Goal: Task Accomplishment & Management: Manage account settings

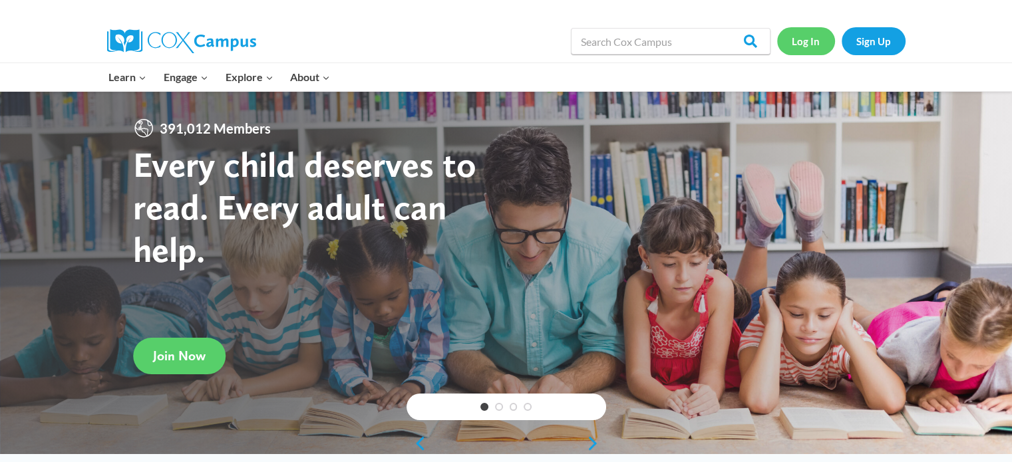
click at [803, 41] on link "Log In" at bounding box center [806, 40] width 58 height 27
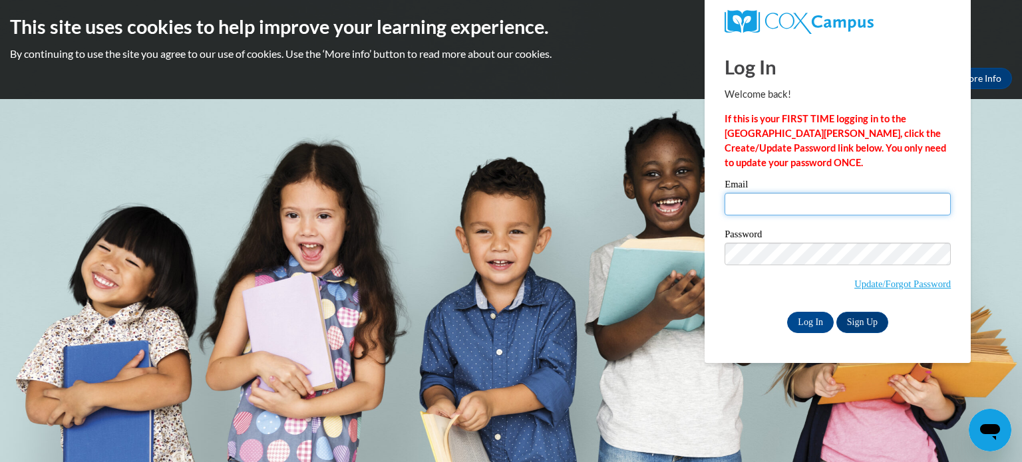
click at [760, 210] on input "Email" at bounding box center [838, 204] width 226 height 23
type input "shahana_ismail @[DOMAIN_NAME]"
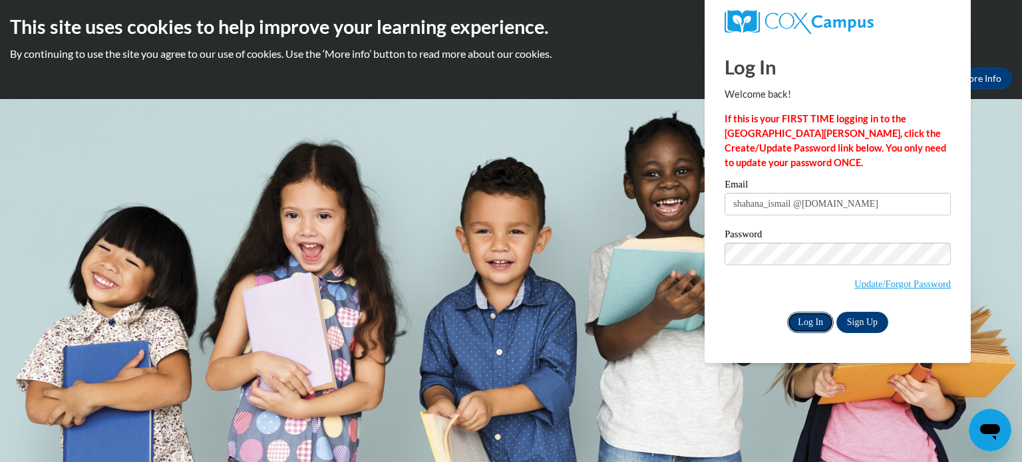
click at [815, 326] on input "Log In" at bounding box center [810, 322] width 47 height 21
click at [787, 312] on input "Log In" at bounding box center [810, 322] width 47 height 21
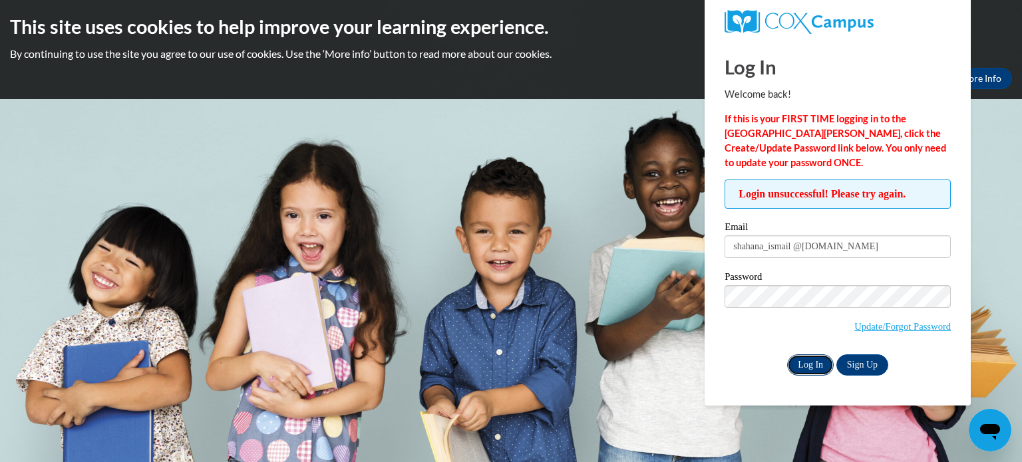
click at [809, 365] on input "Log In" at bounding box center [810, 365] width 47 height 21
click at [808, 366] on input "Log In" at bounding box center [810, 365] width 47 height 21
click at [809, 365] on input "Log In" at bounding box center [810, 365] width 47 height 21
click at [917, 330] on link "Update/Forgot Password" at bounding box center [902, 326] width 96 height 11
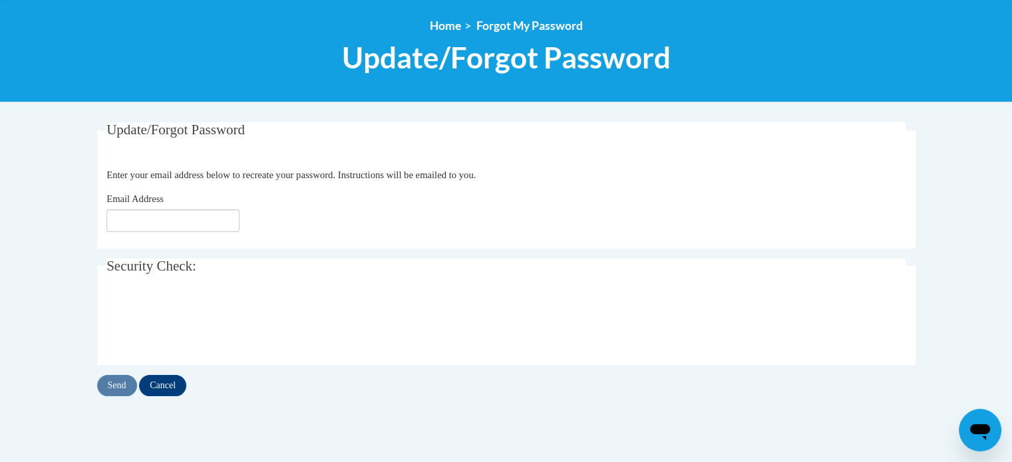
scroll to position [146, 0]
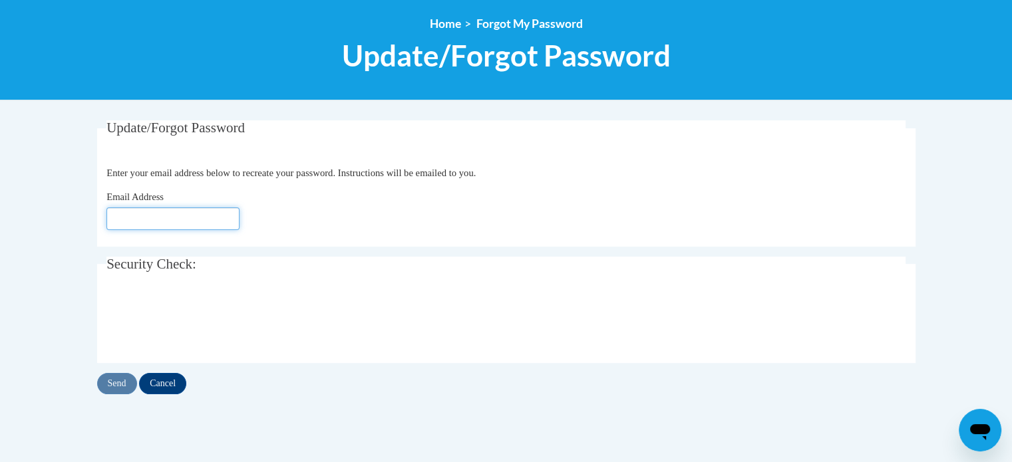
click at [161, 220] on input "Email Address" at bounding box center [172, 219] width 133 height 23
type input "shahana_ismail @[DOMAIN_NAME]"
click at [116, 386] on input "Send" at bounding box center [117, 383] width 40 height 21
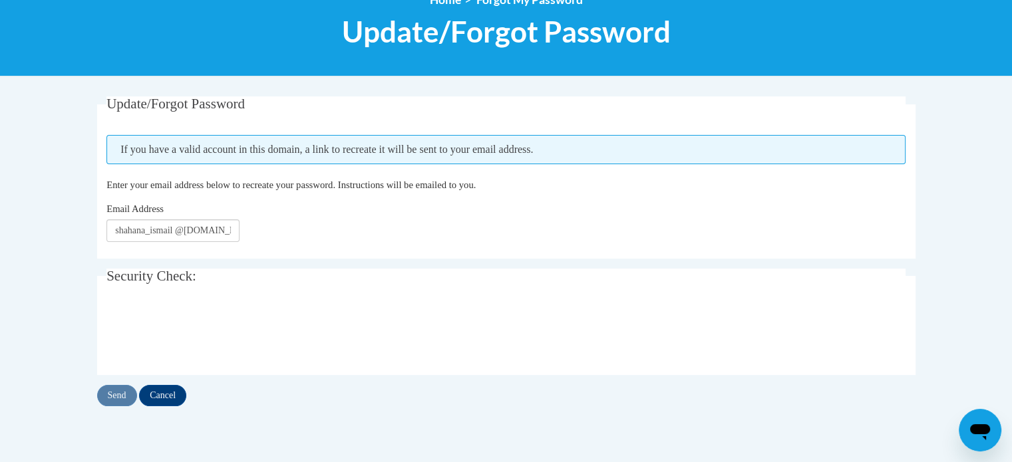
scroll to position [190, 0]
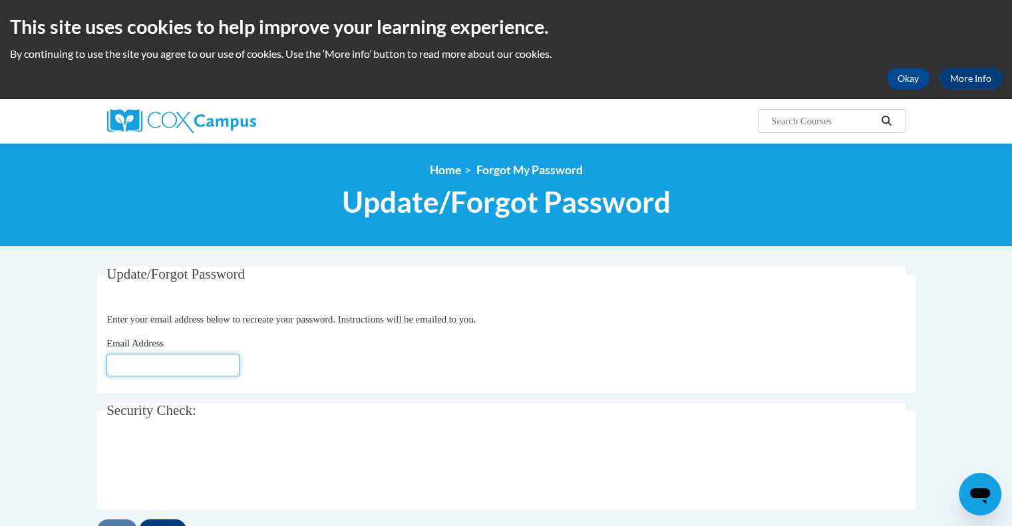
click at [150, 360] on input "Email Address" at bounding box center [172, 365] width 133 height 23
type input "shahana_ismail @[DOMAIN_NAME]"
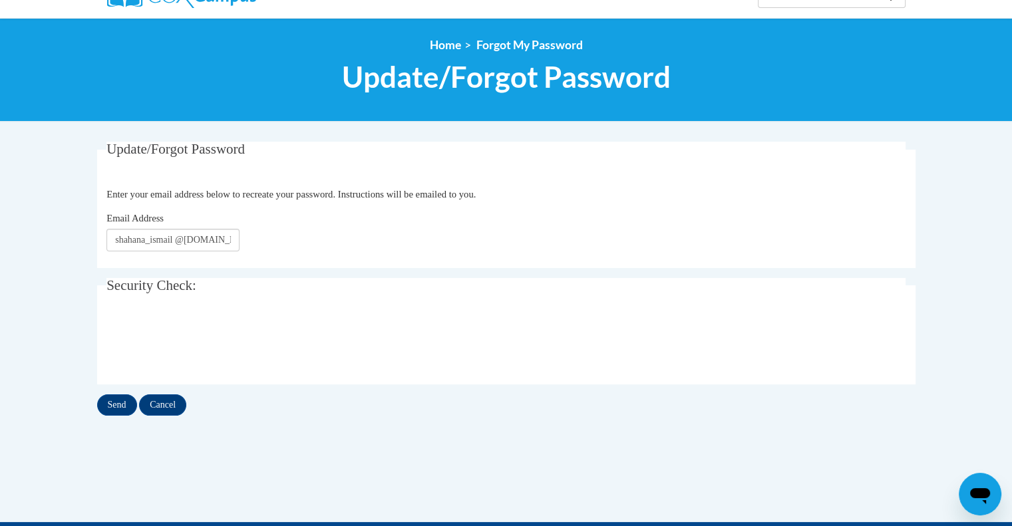
scroll to position [132, 0]
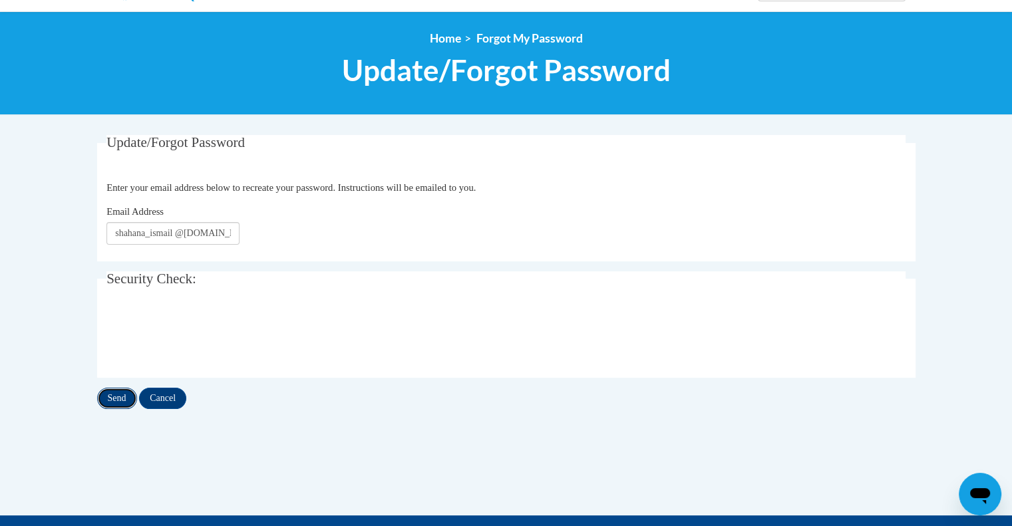
click at [120, 399] on input "Send" at bounding box center [117, 398] width 40 height 21
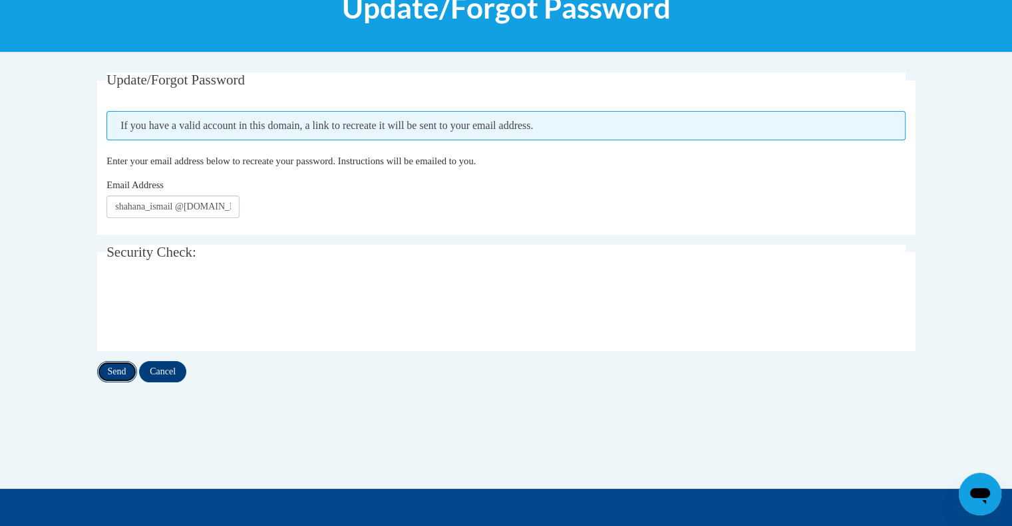
click at [122, 372] on input "Send" at bounding box center [117, 371] width 40 height 21
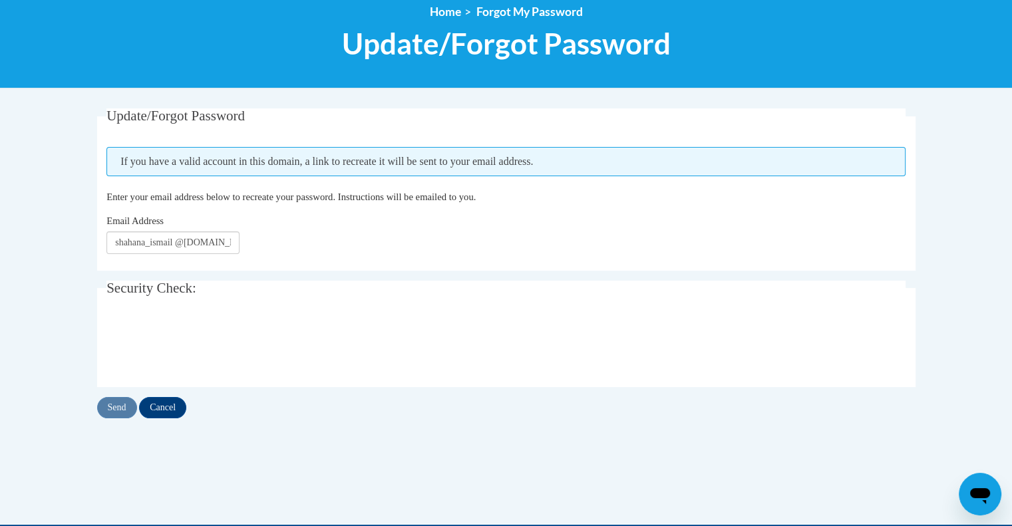
scroll to position [162, 0]
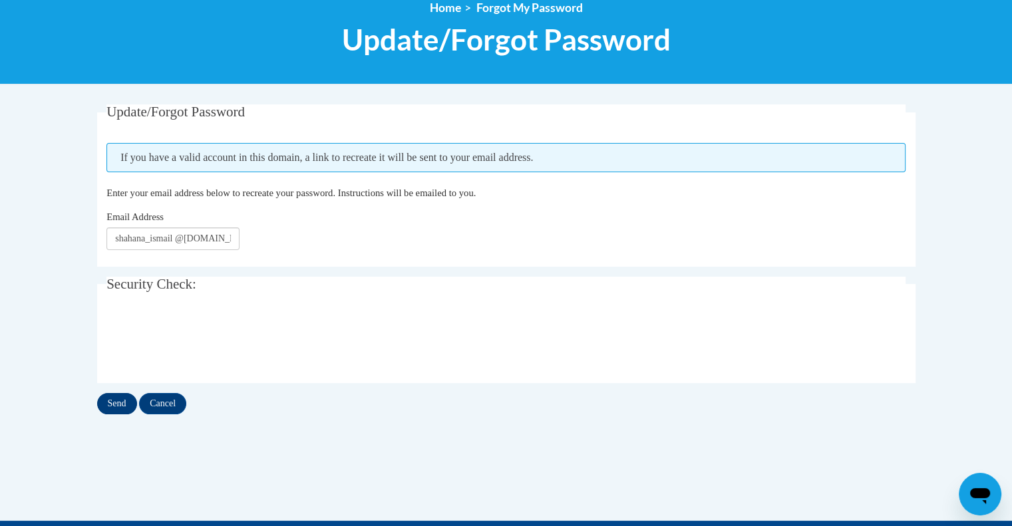
click at [125, 397] on input "Send" at bounding box center [117, 403] width 40 height 21
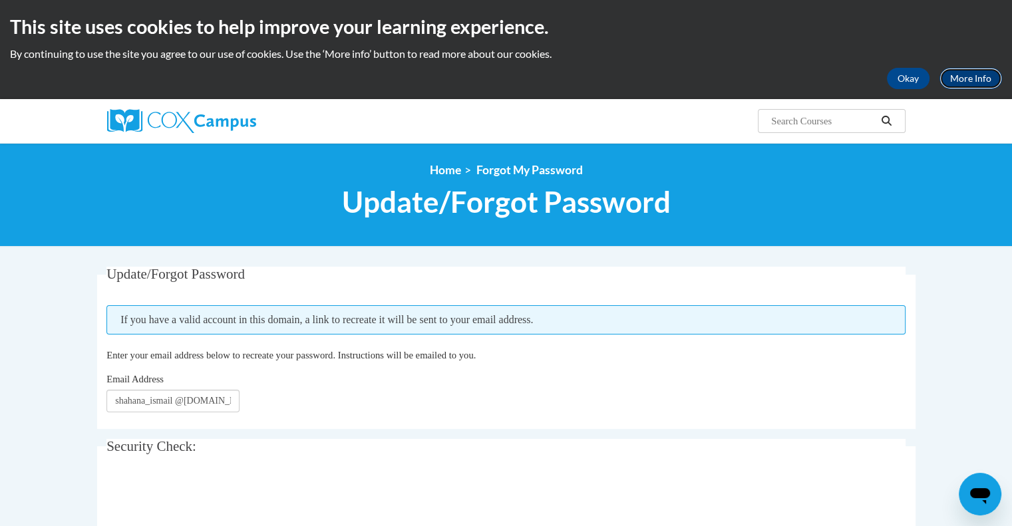
click at [943, 80] on link "More Info" at bounding box center [970, 78] width 63 height 21
click at [908, 79] on button "Okay" at bounding box center [908, 78] width 43 height 21
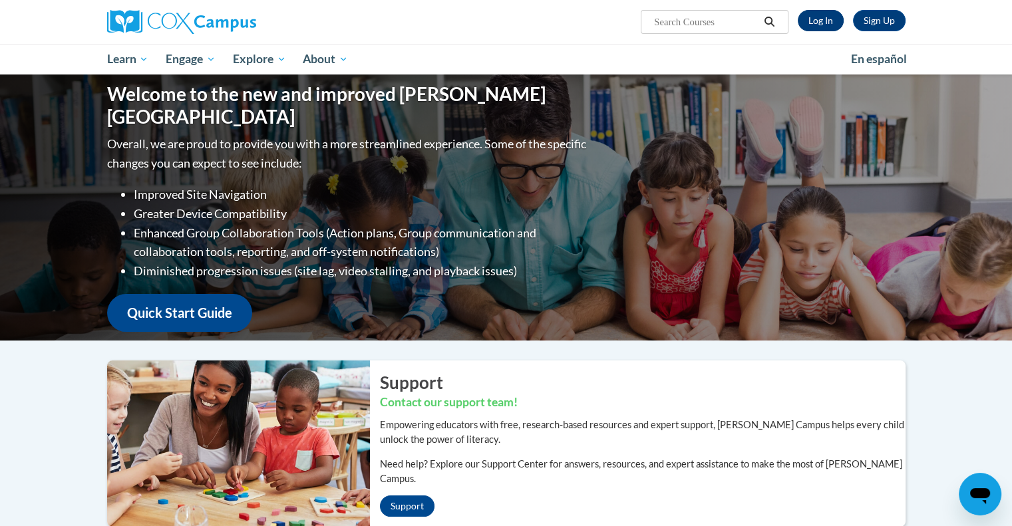
click at [822, 21] on link "Log In" at bounding box center [821, 20] width 46 height 21
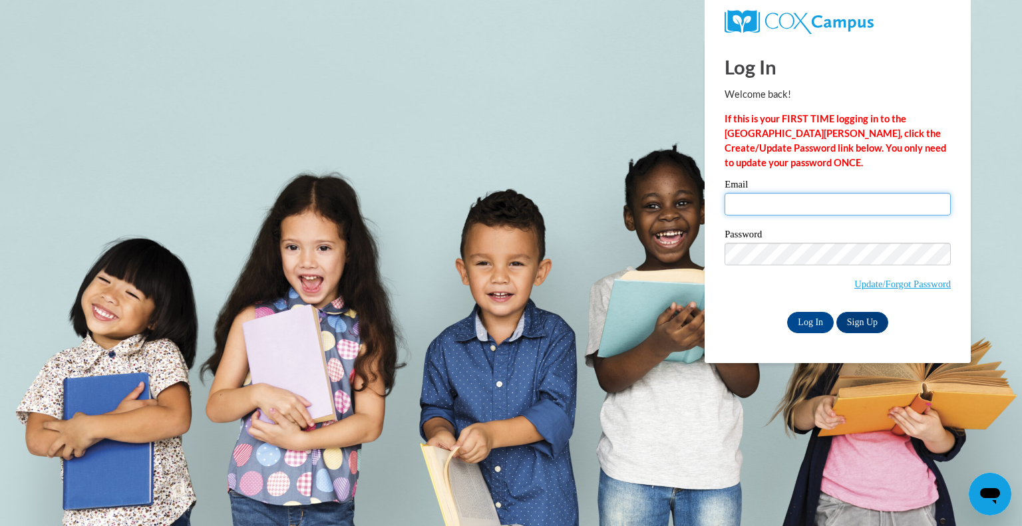
click at [772, 203] on input "Email" at bounding box center [838, 204] width 226 height 23
type input "shahana_ismail @[DOMAIN_NAME]"
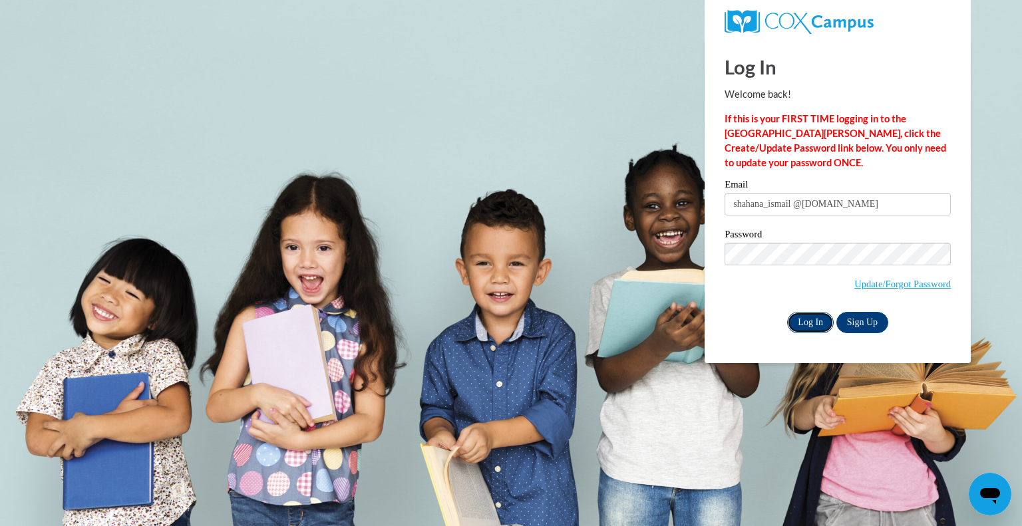
click at [804, 322] on input "Log In" at bounding box center [810, 322] width 47 height 21
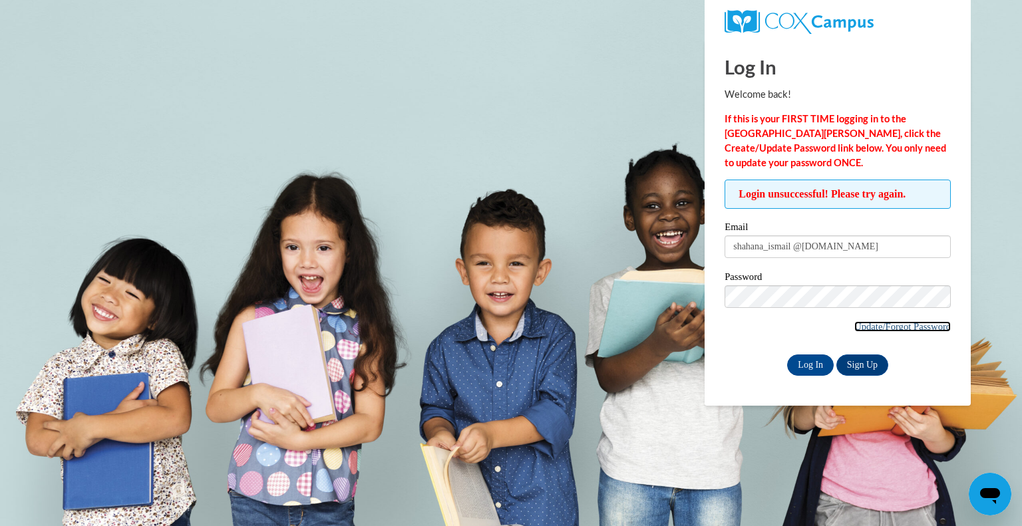
click at [865, 326] on link "Update/Forgot Password" at bounding box center [902, 326] width 96 height 11
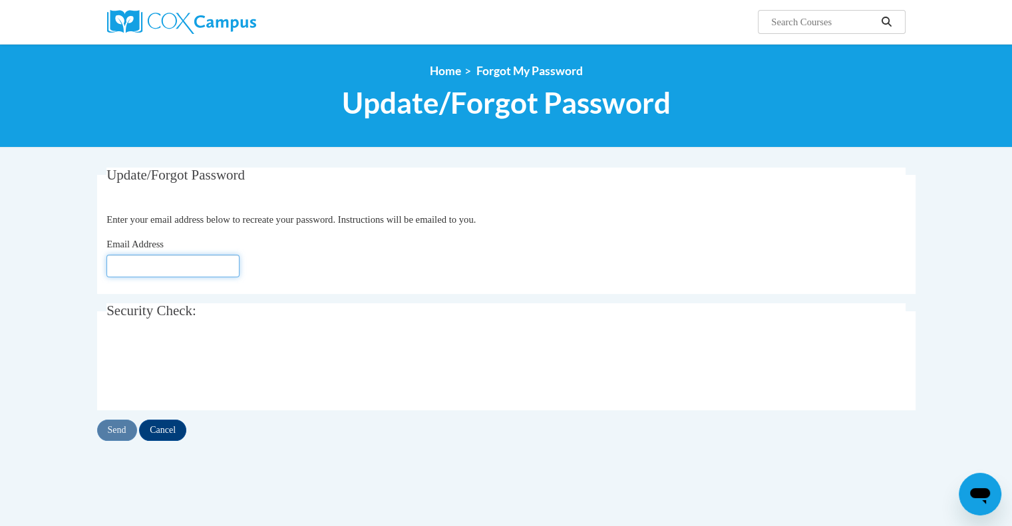
click at [201, 263] on input "Email Address" at bounding box center [172, 266] width 133 height 23
type input "shahana_ismail @dekalbschoolsga.org"
click at [118, 430] on input "Send" at bounding box center [117, 430] width 40 height 21
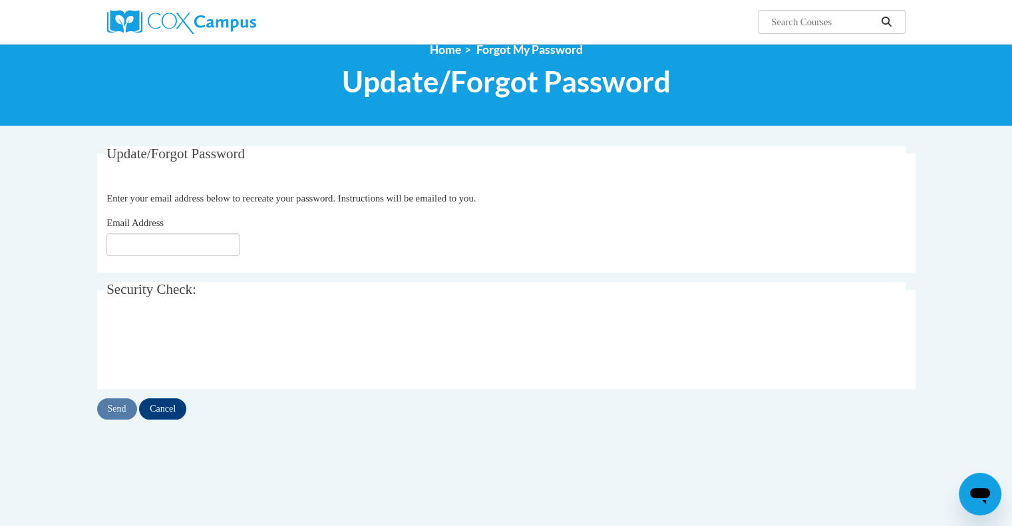
scroll to position [22, 0]
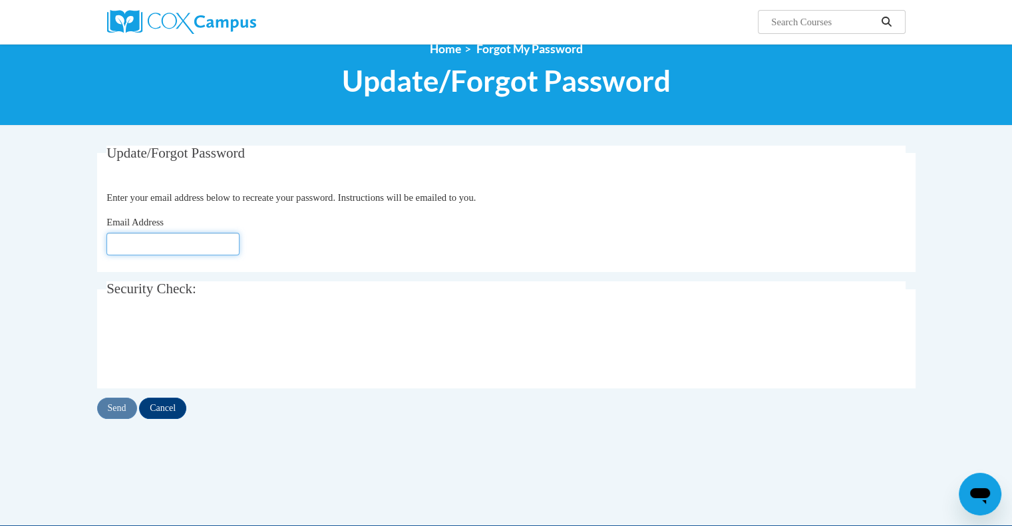
click at [171, 244] on input "Email Address" at bounding box center [172, 244] width 133 height 23
type input "[EMAIL_ADDRESS][DOMAIN_NAME]"
click at [119, 410] on input "Send" at bounding box center [117, 408] width 40 height 21
